Goal: Obtain resource: Obtain resource

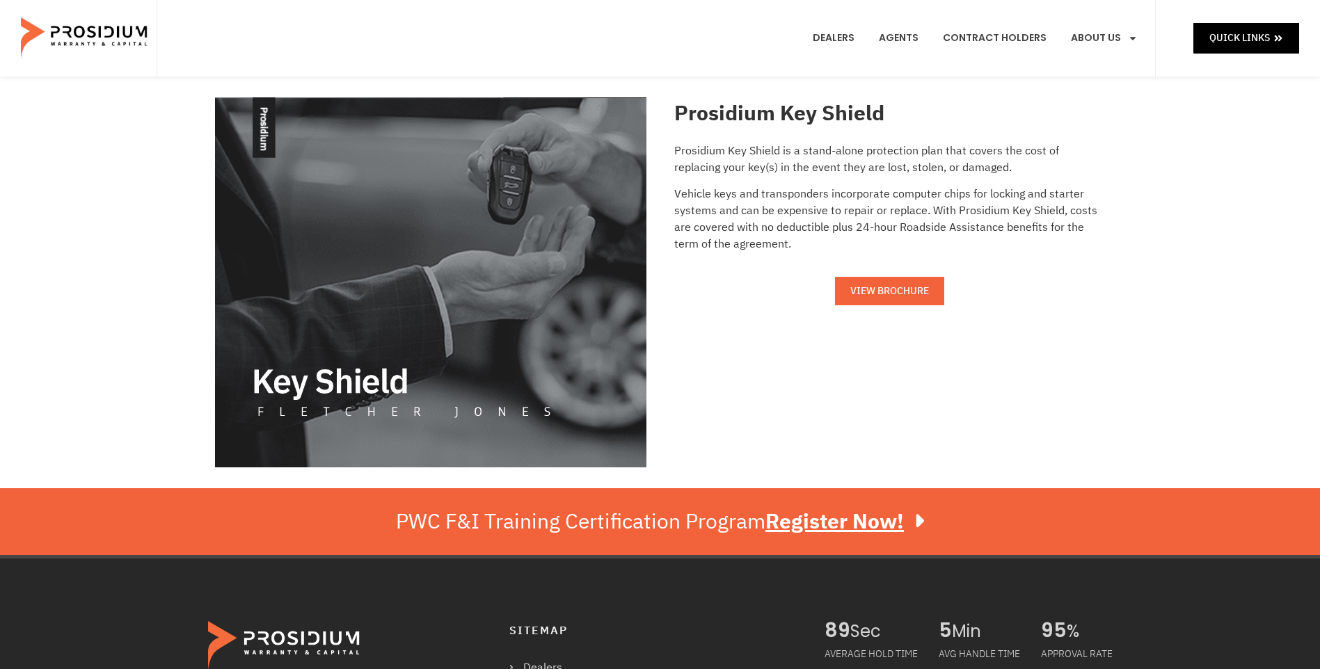
click at [908, 296] on span "VIEW BROCHURE" at bounding box center [889, 290] width 79 height 17
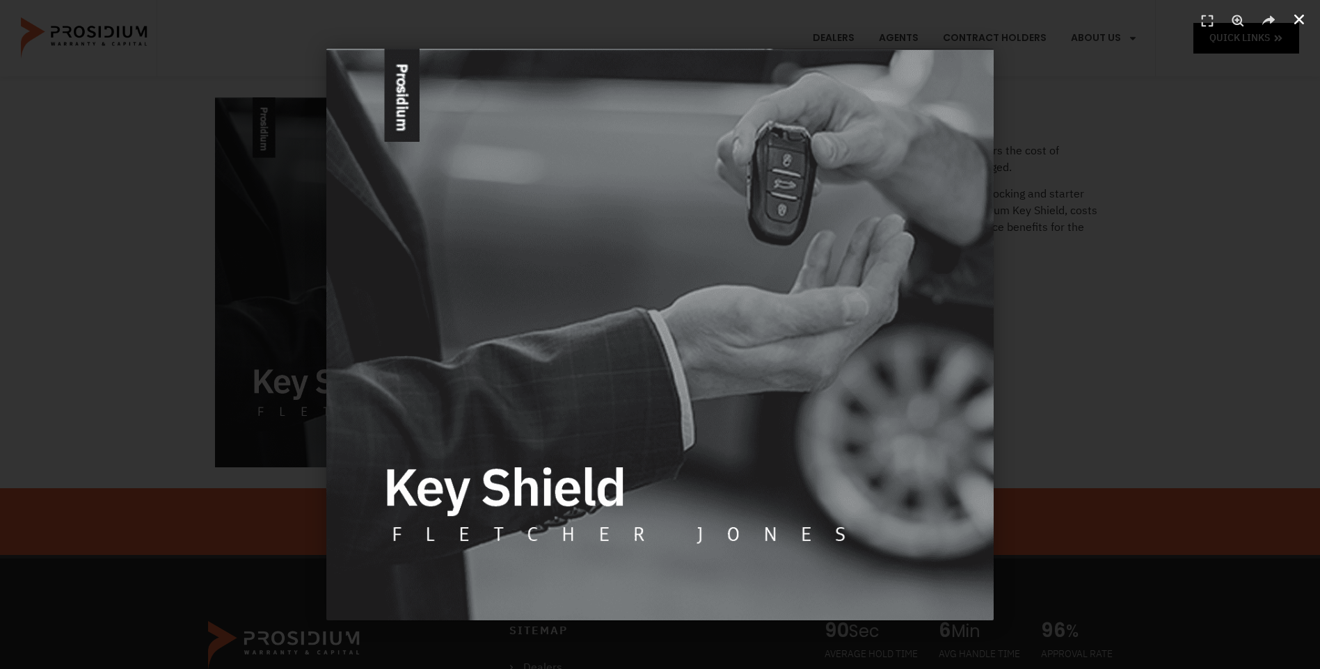
click at [1297, 22] on use "Close (Esc)" at bounding box center [1299, 20] width 10 height 10
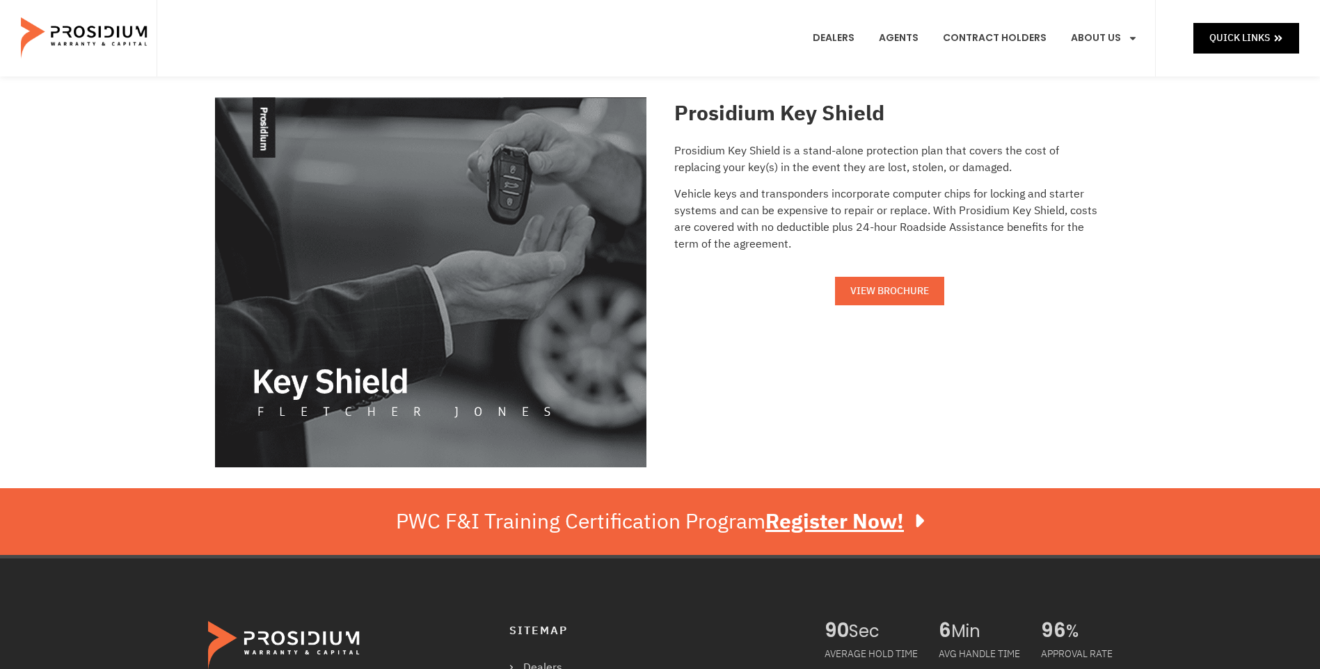
click at [923, 296] on span "VIEW BROCHURE" at bounding box center [889, 290] width 79 height 17
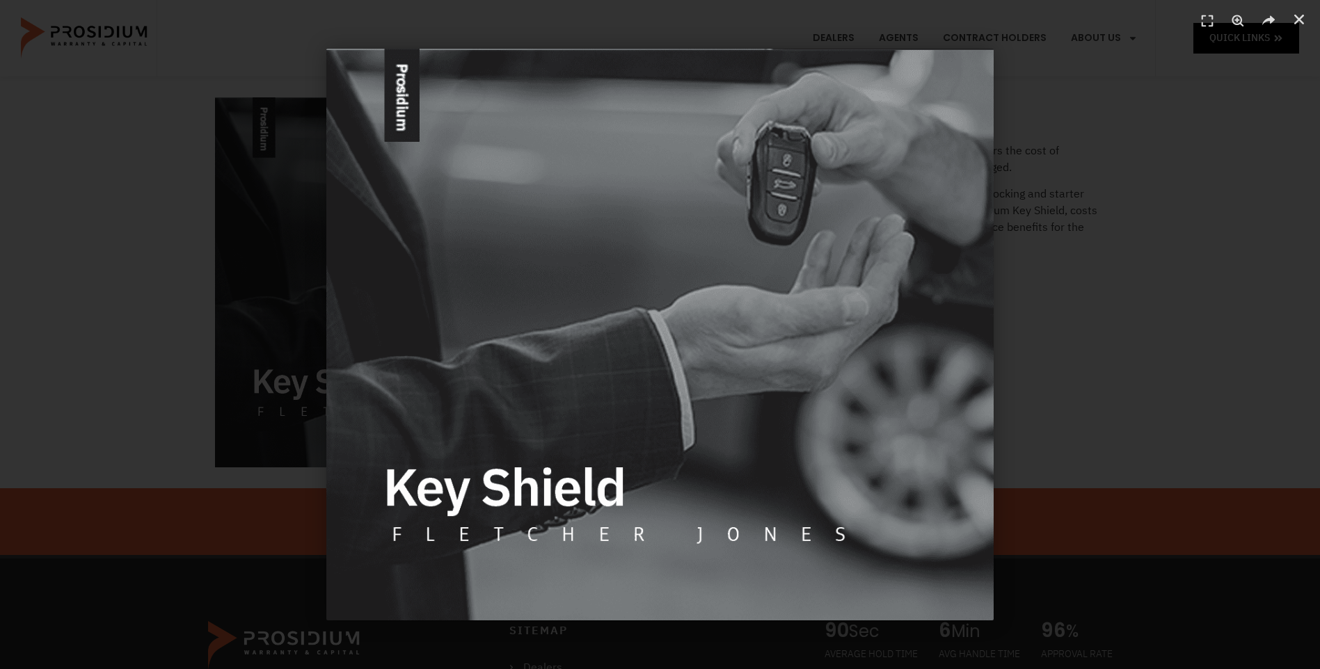
click at [1027, 240] on div "1 / 1" at bounding box center [660, 335] width 1222 height 572
